Goal: Navigation & Orientation: Find specific page/section

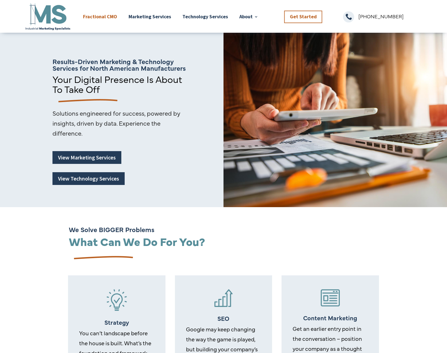
click at [102, 18] on link "Fractional CMO" at bounding box center [100, 16] width 34 height 29
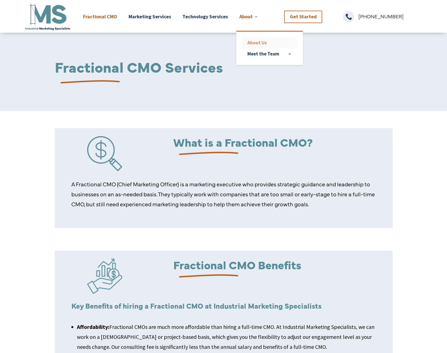
click at [255, 45] on link "About Us" at bounding box center [269, 42] width 55 height 11
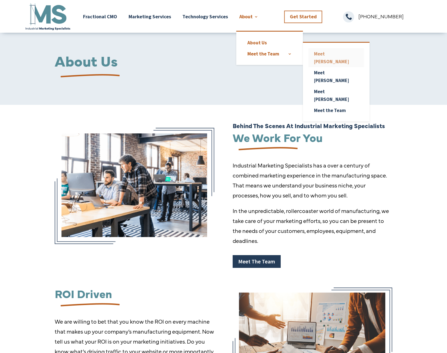
scroll to position [6, 0]
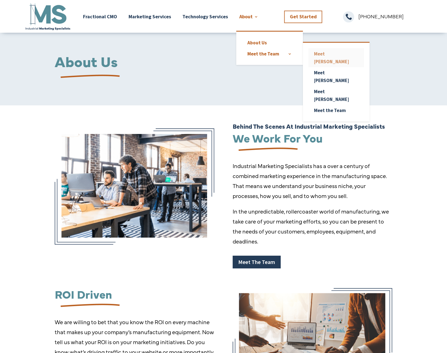
click at [326, 52] on link "Meet [PERSON_NAME]" at bounding box center [335, 57] width 55 height 19
